Goal: Check status: Check status

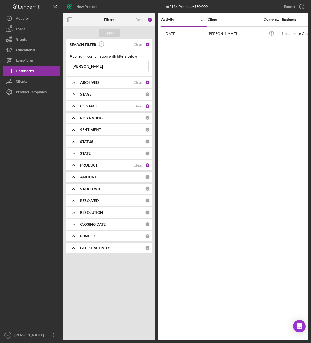
click at [94, 69] on input "[PERSON_NAME]" at bounding box center [109, 66] width 78 height 11
drag, startPoint x: 94, startPoint y: 69, endPoint x: 35, endPoint y: 66, distance: 58.9
click at [35, 66] on div "New Project 1 of 2136 Projects • $30,000 [PERSON_NAME] Export Icon/Export Filte…" at bounding box center [155, 170] width 305 height 340
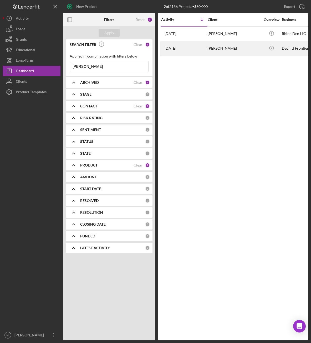
type input "[PERSON_NAME]"
click at [213, 54] on div "[PERSON_NAME]" at bounding box center [233, 48] width 53 height 14
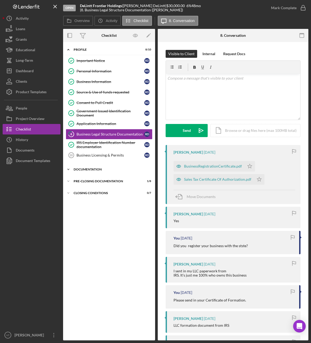
click at [72, 169] on icon "Icon/Expander" at bounding box center [68, 169] width 11 height 11
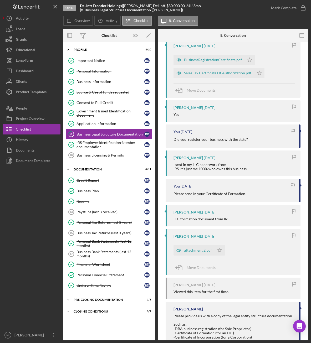
scroll to position [69, 0]
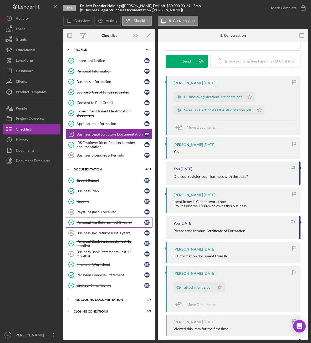
click at [100, 226] on link "Personal Tax Returns (last 3 years) Personal Tax Returns (last 3 years) R D" at bounding box center [109, 222] width 87 height 11
